Goal: Task Accomplishment & Management: Use online tool/utility

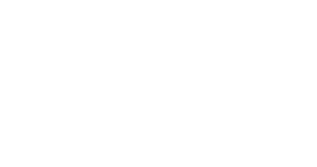
click at [154, 0] on html at bounding box center [158, 0] width 317 height 0
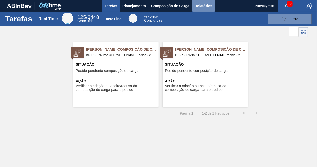
click at [203, 6] on span "Relatórios" at bounding box center [203, 6] width 18 height 6
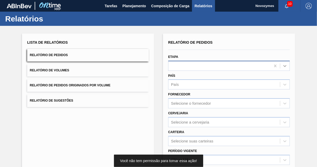
click at [286, 68] on icon at bounding box center [284, 65] width 5 height 5
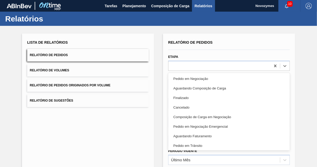
click at [253, 75] on div "Pedido em Negociação" at bounding box center [228, 79] width 121 height 10
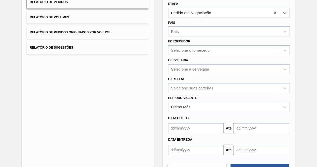
scroll to position [72, 0]
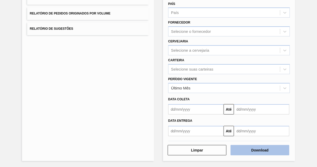
click at [260, 150] on button "Download" at bounding box center [259, 150] width 59 height 10
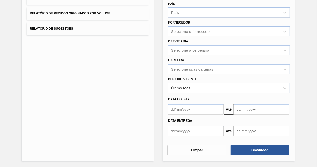
click at [92, 126] on div "Lista de Relatórios Relatório de Pedidos Relatório de Volumes Relatório de Pedi…" at bounding box center [88, 61] width 132 height 199
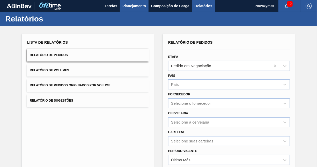
click at [131, 2] on button "Planejamento" at bounding box center [134, 6] width 29 height 12
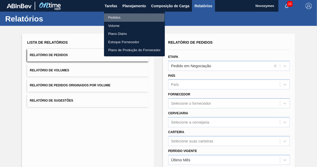
click at [119, 17] on li "Pedidos" at bounding box center [134, 17] width 61 height 8
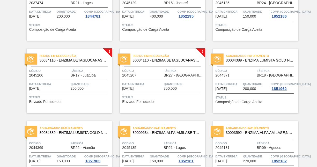
scroll to position [155, 0]
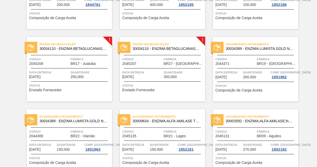
click at [73, 81] on div at bounding box center [69, 81] width 77 height 0
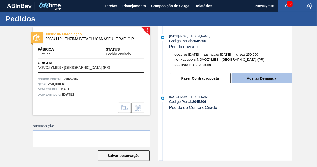
click at [250, 81] on button "Aceitar Demanda" at bounding box center [261, 78] width 60 height 10
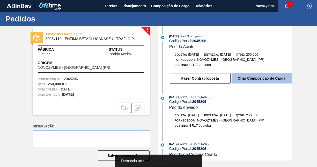
click at [252, 80] on button "Criar Composição de Carga" at bounding box center [261, 78] width 60 height 10
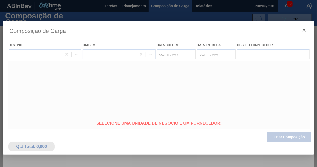
type coleta "08/10/2025"
type Entrega "[DATE]"
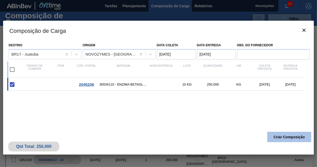
click at [282, 135] on button "Criar Composição" at bounding box center [289, 137] width 44 height 10
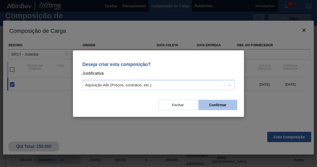
click at [219, 106] on button "Confirmar" at bounding box center [217, 105] width 39 height 10
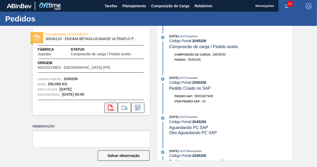
click at [110, 109] on icon "svg{fill:#ff0000}" at bounding box center [111, 108] width 6 height 6
click at [130, 4] on span "Planejamento" at bounding box center [134, 6] width 24 height 6
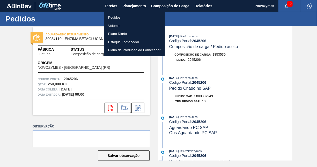
click at [114, 18] on li "Pedidos" at bounding box center [134, 17] width 61 height 8
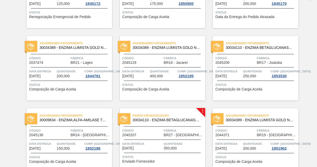
scroll to position [129, 0]
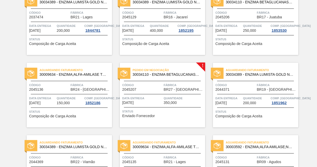
click at [159, 91] on div "Código 2045207" at bounding box center [142, 86] width 40 height 9
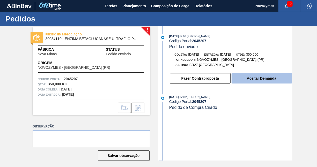
click at [252, 79] on button "Aceitar Demanda" at bounding box center [261, 78] width 60 height 10
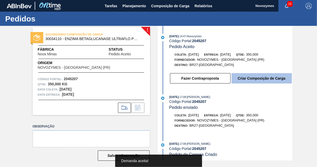
click at [253, 78] on button "Criar Composição de Carga" at bounding box center [261, 78] width 60 height 10
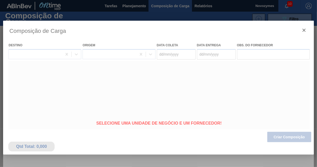
type coleta "08/10/2025"
type Entrega "[DATE]"
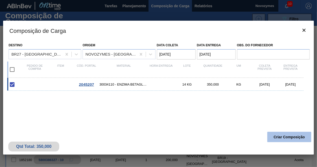
click at [278, 136] on button "Criar Composição" at bounding box center [289, 137] width 44 height 10
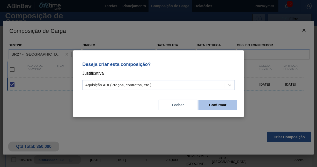
click at [217, 104] on button "Confirmar" at bounding box center [217, 105] width 39 height 10
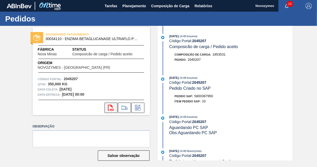
click at [110, 105] on icon at bounding box center [111, 108] width 6 height 6
